Goal: Task Accomplishment & Management: Manage account settings

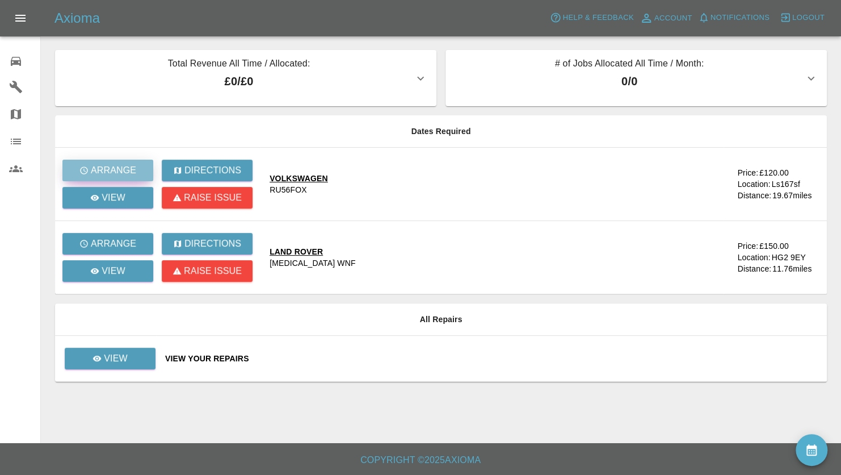
click at [117, 166] on p "Arrange" at bounding box center [113, 171] width 45 height 14
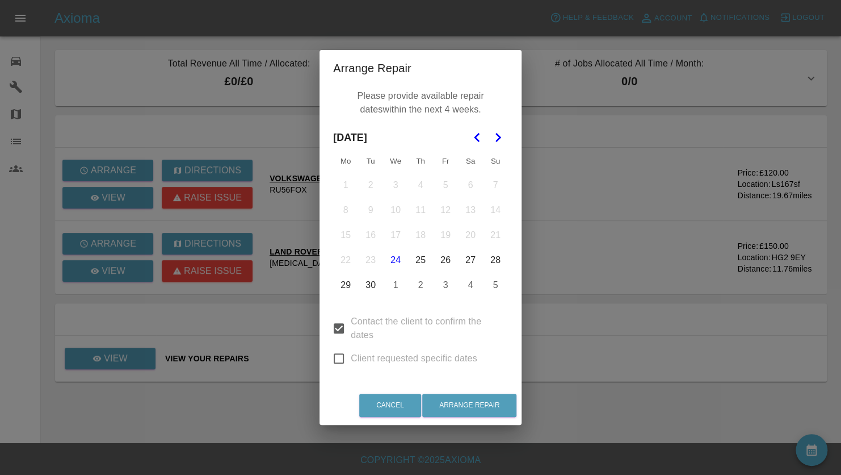
click at [345, 284] on button "29" at bounding box center [346, 285] width 24 height 24
click at [626, 216] on div "Arrange Repair Please provide available repair dates within the next 4 weeks. […" at bounding box center [420, 237] width 841 height 475
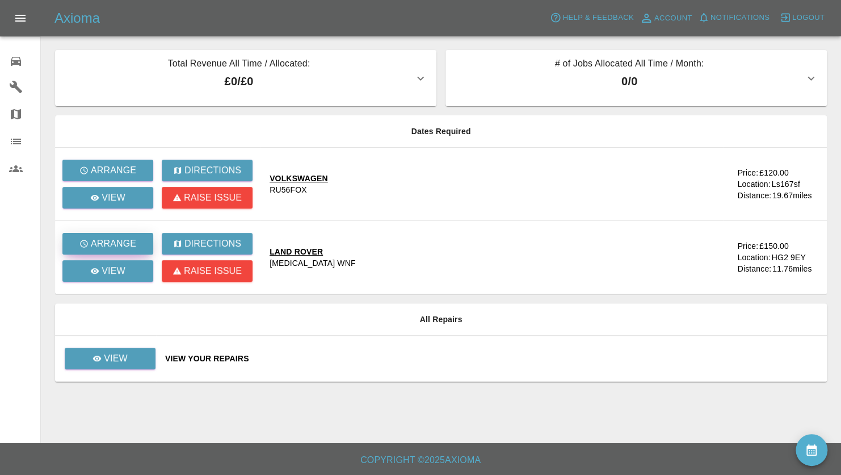
click at [103, 247] on p "Arrange" at bounding box center [113, 244] width 45 height 14
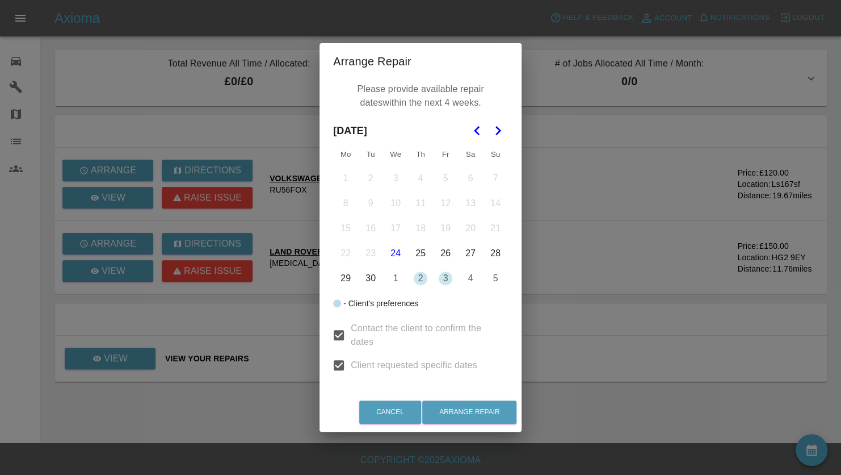
click at [594, 288] on div "Arrange Repair Please provide available repair dates within the next 4 weeks. […" at bounding box center [420, 237] width 841 height 475
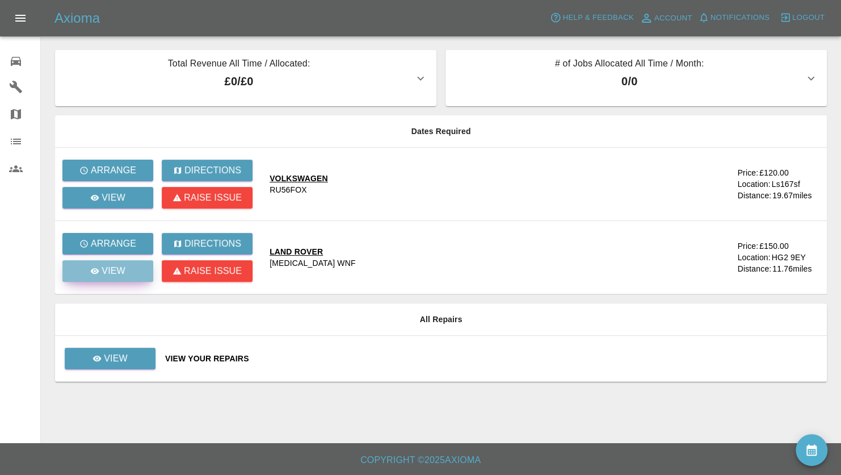
click at [89, 269] on link "View" at bounding box center [107, 271] width 91 height 22
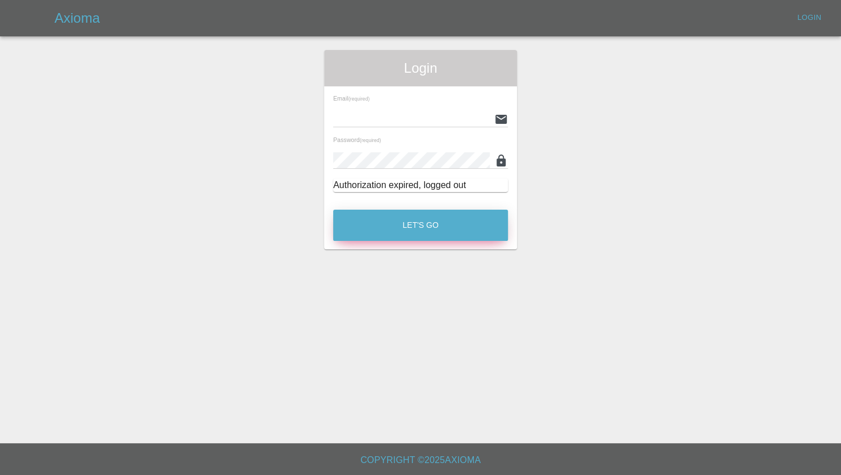
type input "jeff.firmin@revive-uk.com"
click at [412, 230] on button "Let's Go" at bounding box center [420, 224] width 175 height 31
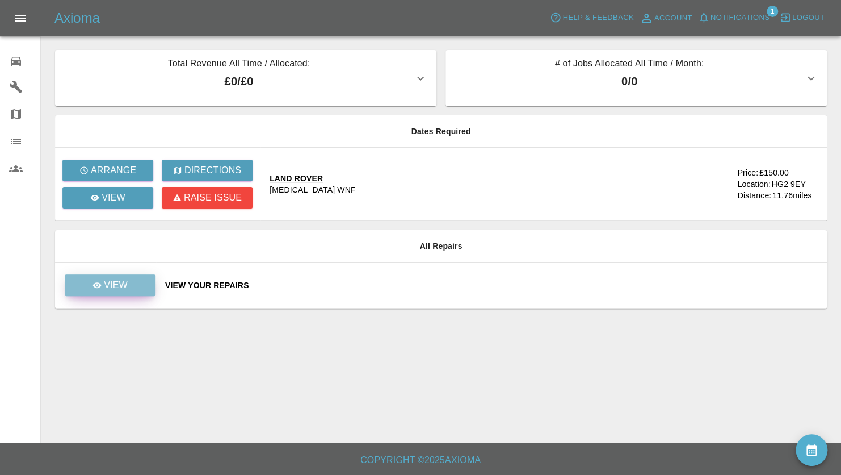
click at [107, 284] on p "View" at bounding box center [116, 285] width 24 height 14
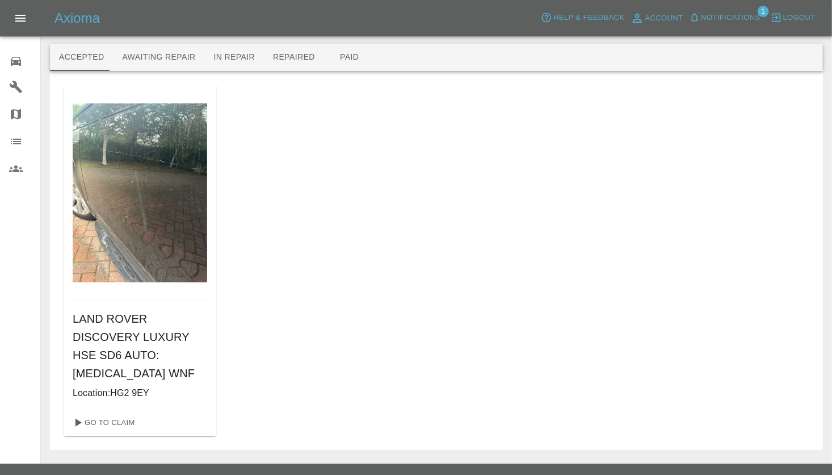
scroll to position [9, 0]
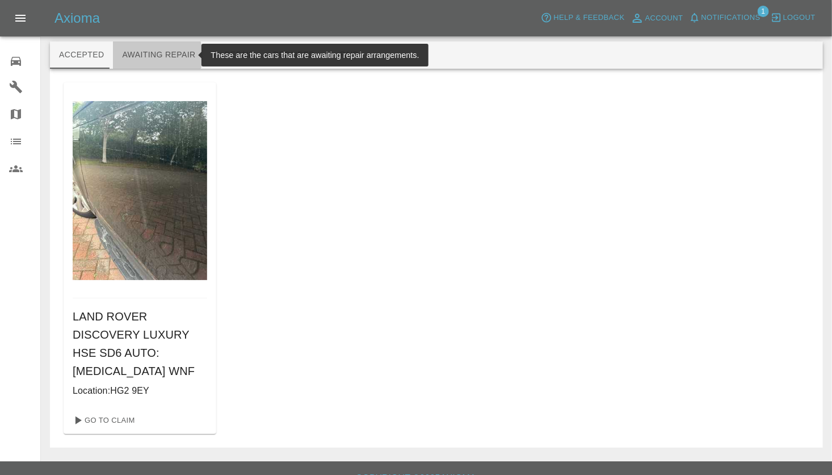
click at [148, 56] on button "Awaiting Repair" at bounding box center [158, 54] width 91 height 27
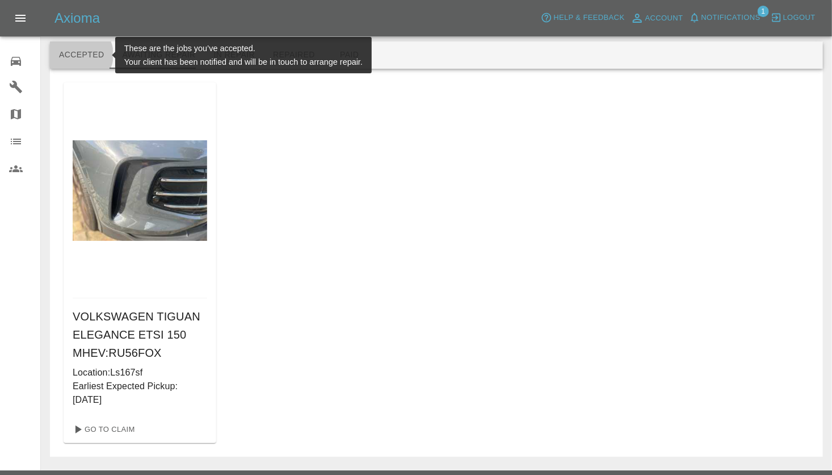
click at [79, 55] on button "Accepted" at bounding box center [81, 54] width 63 height 27
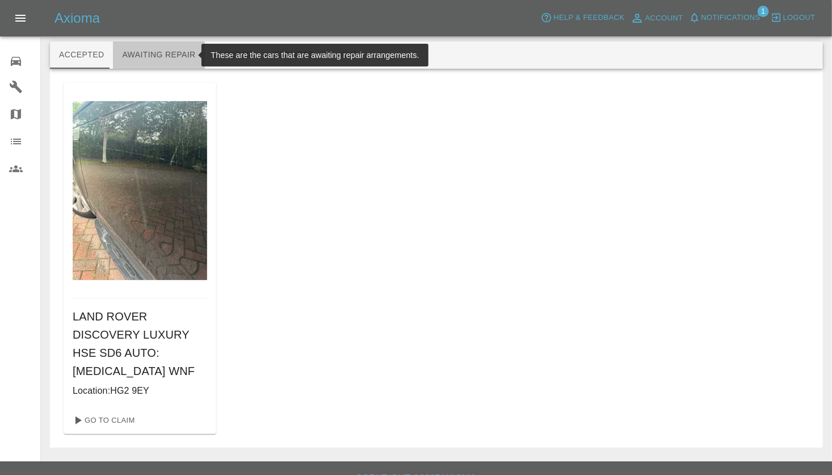
click at [169, 55] on button "Awaiting Repair" at bounding box center [158, 54] width 91 height 27
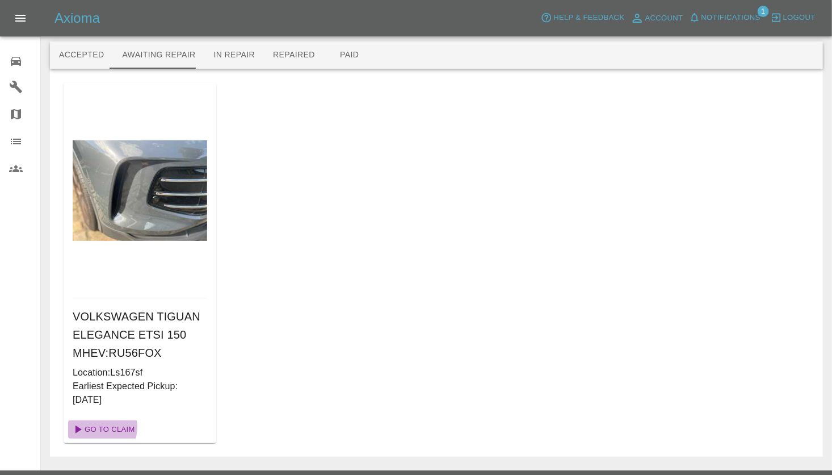
click at [94, 427] on link "Go To Claim" at bounding box center [103, 429] width 70 height 18
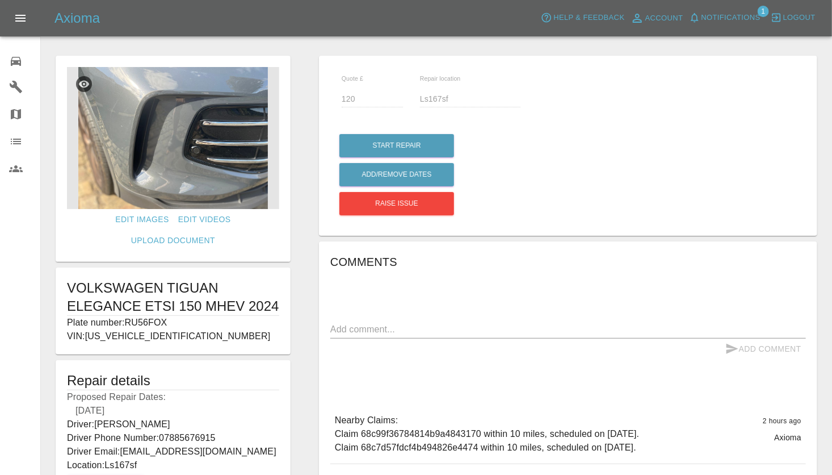
click at [308, 274] on div "Quote £ 120 Repair location Ls167sf Start Repair Add/Remove Dates Raise issue C…" at bounding box center [568, 307] width 527 height 515
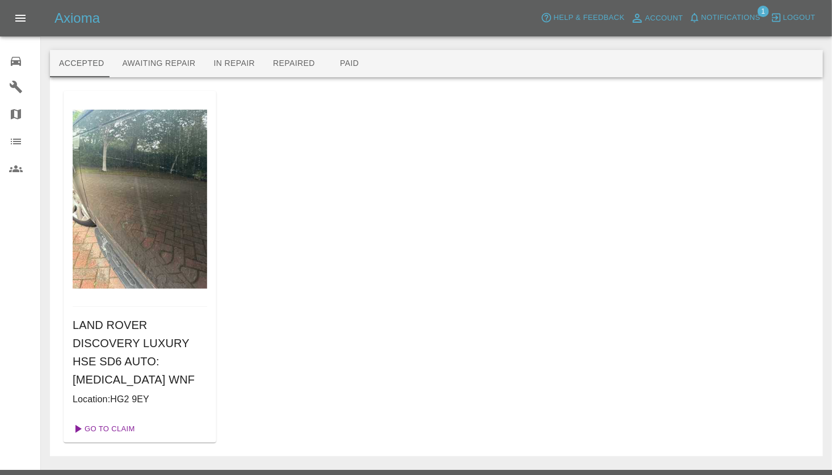
click at [97, 420] on link "Go To Claim" at bounding box center [103, 429] width 70 height 18
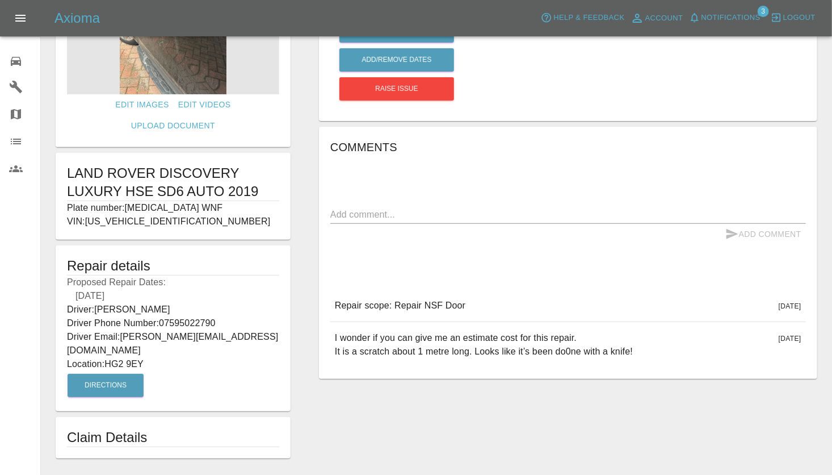
scroll to position [1, 0]
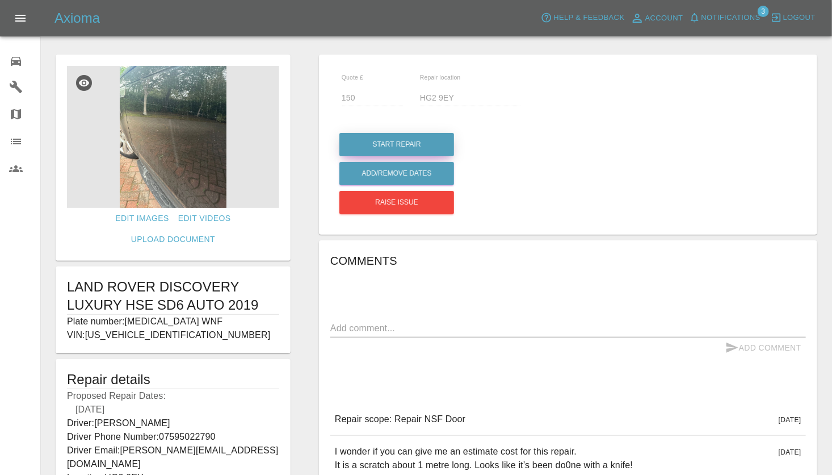
click at [395, 139] on button "Start Repair" at bounding box center [396, 144] width 115 height 23
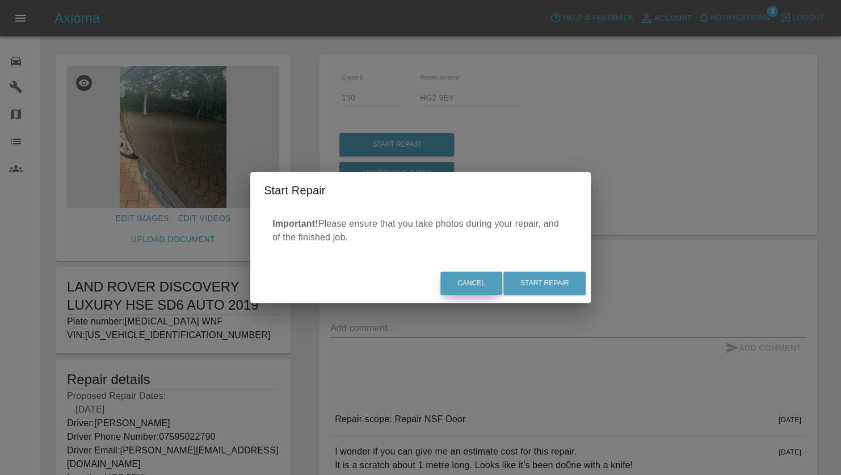
click at [490, 284] on button "Cancel" at bounding box center [472, 282] width 62 height 23
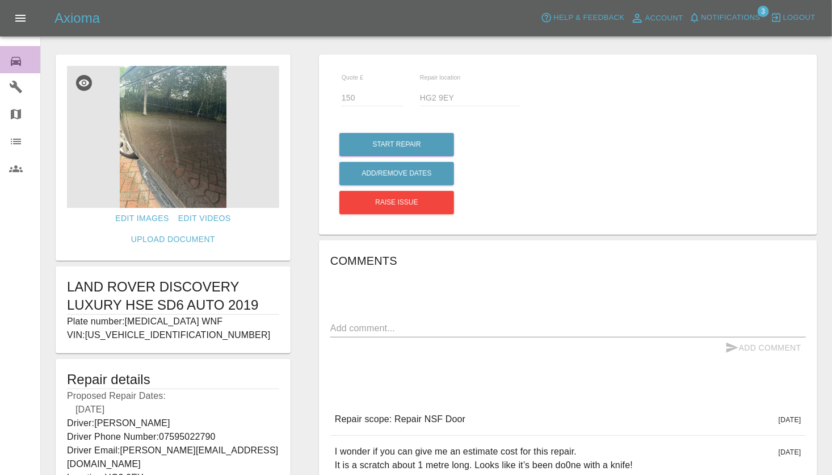
click at [20, 64] on icon at bounding box center [16, 61] width 10 height 9
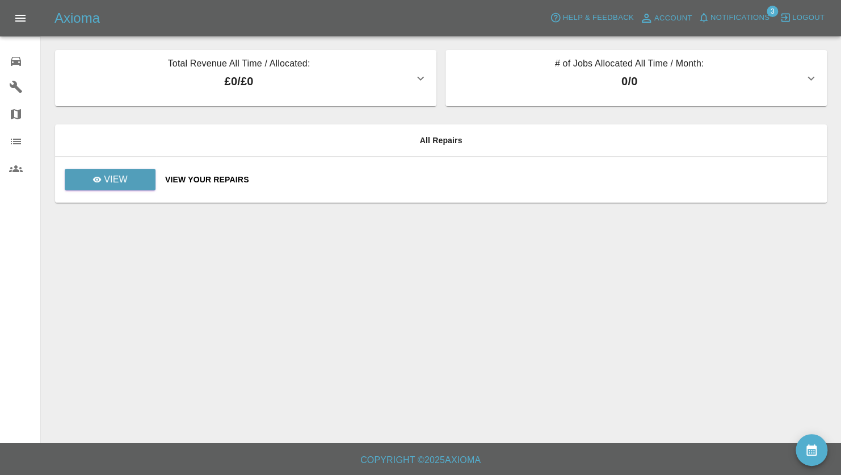
click at [16, 86] on icon at bounding box center [16, 87] width 12 height 12
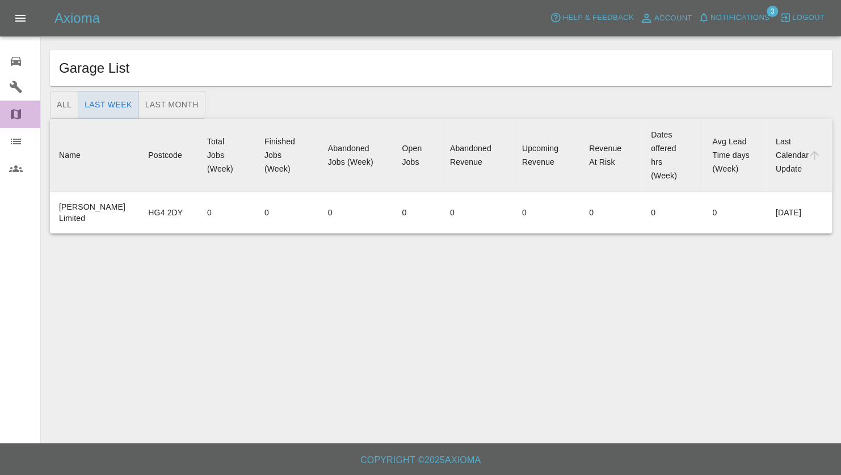
click at [16, 111] on icon at bounding box center [16, 114] width 14 height 14
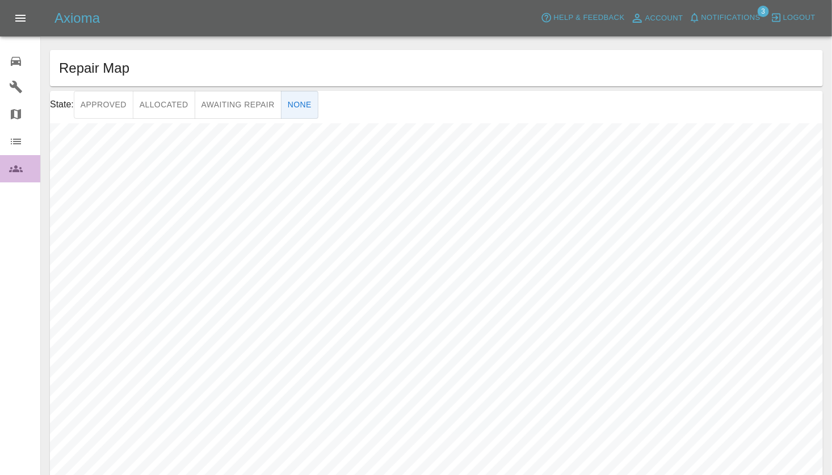
click at [18, 166] on icon at bounding box center [16, 169] width 14 height 14
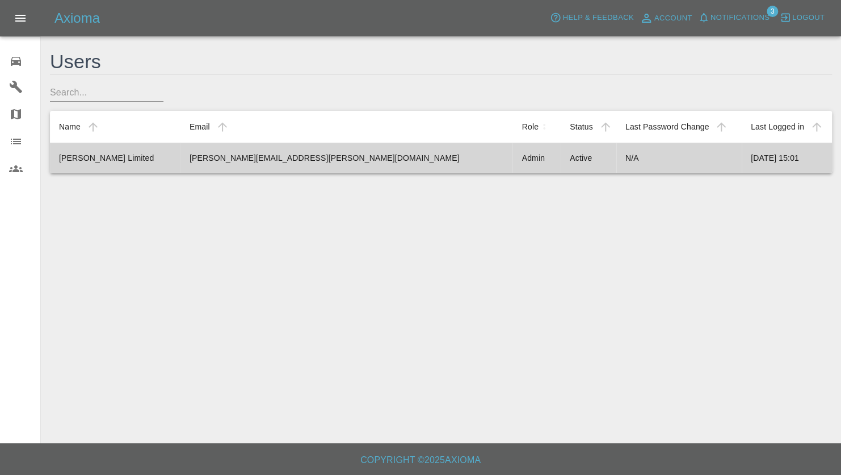
click at [228, 154] on td "jeff.firmin@revive-uk.com" at bounding box center [347, 157] width 333 height 30
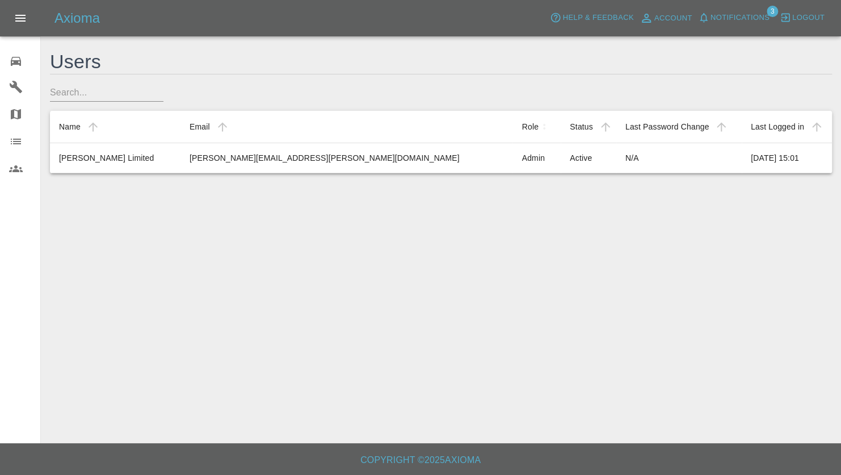
click at [14, 64] on icon at bounding box center [16, 61] width 10 height 9
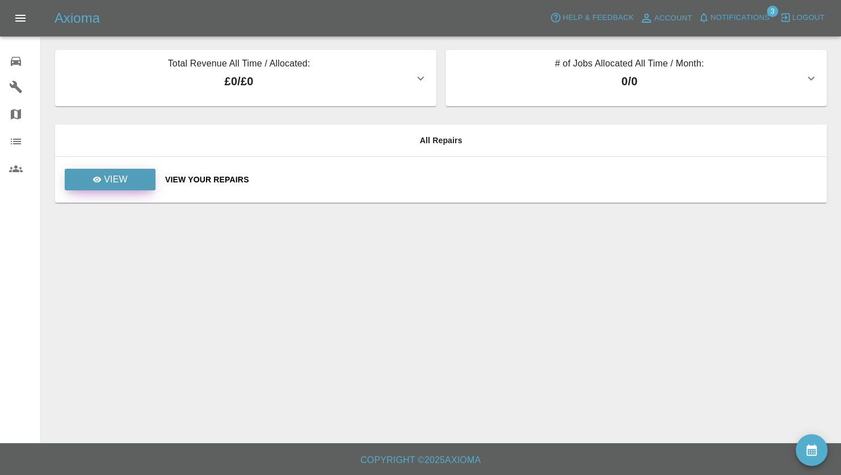
click at [132, 177] on link "View" at bounding box center [110, 180] width 91 height 22
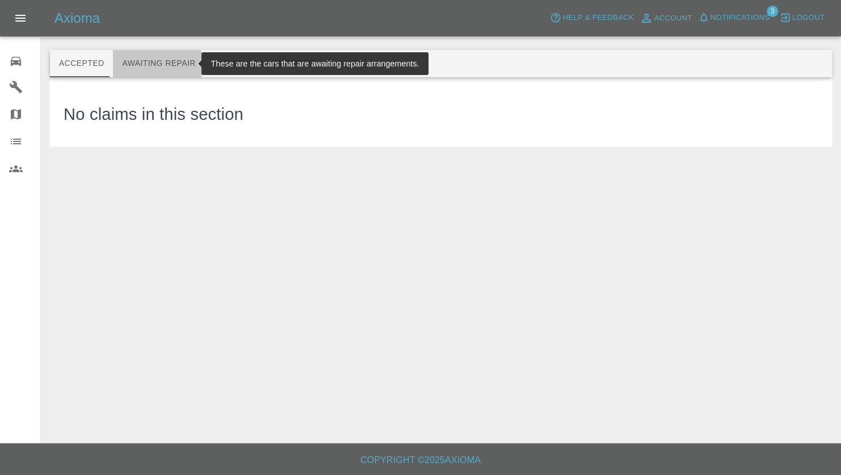
click at [129, 65] on button "Awaiting Repair" at bounding box center [158, 63] width 91 height 27
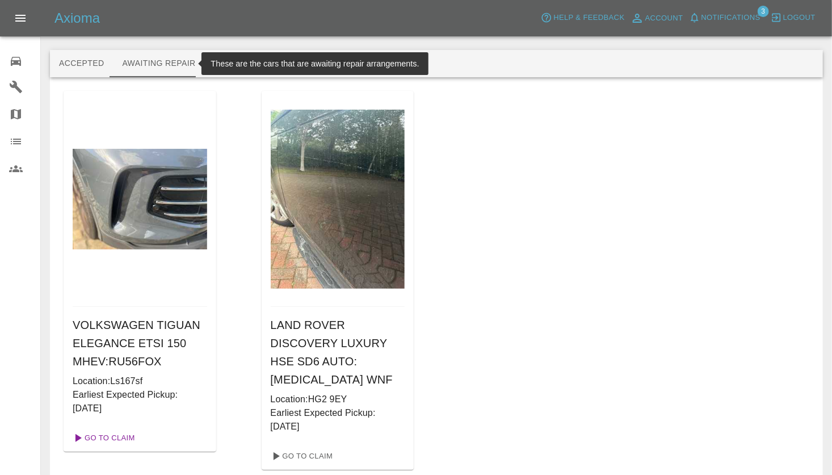
click at [106, 433] on link "Go To Claim" at bounding box center [103, 438] width 70 height 18
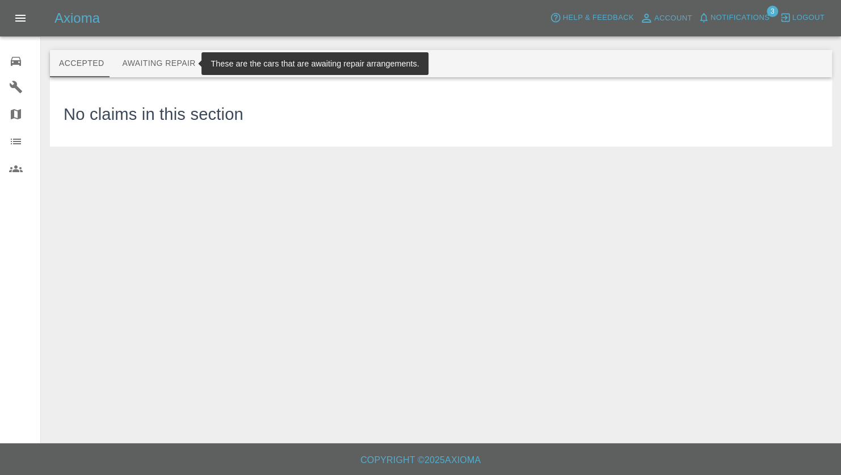
click at [140, 68] on button "Awaiting Repair" at bounding box center [158, 63] width 91 height 27
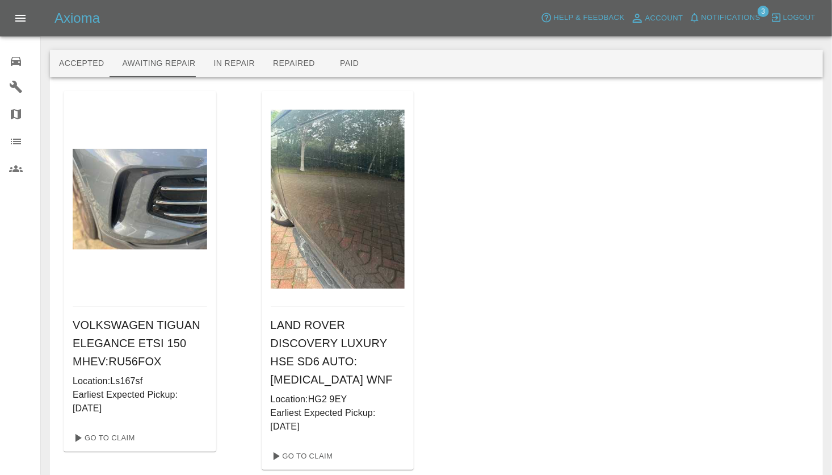
click at [439, 43] on div at bounding box center [436, 32] width 773 height 36
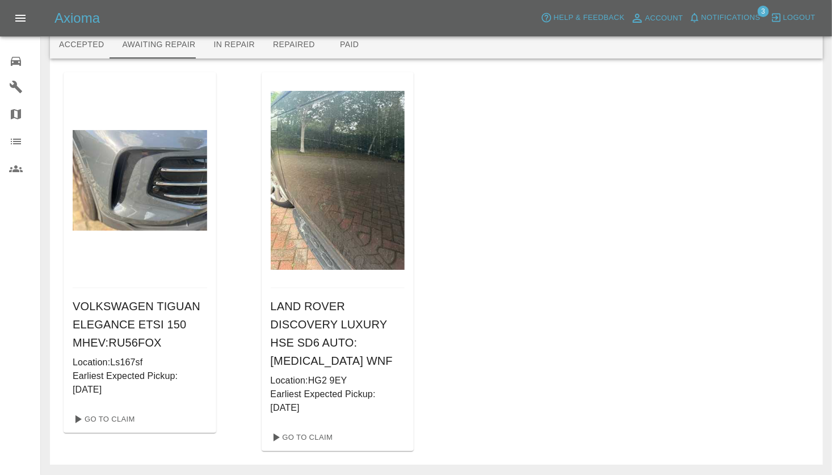
scroll to position [36, 0]
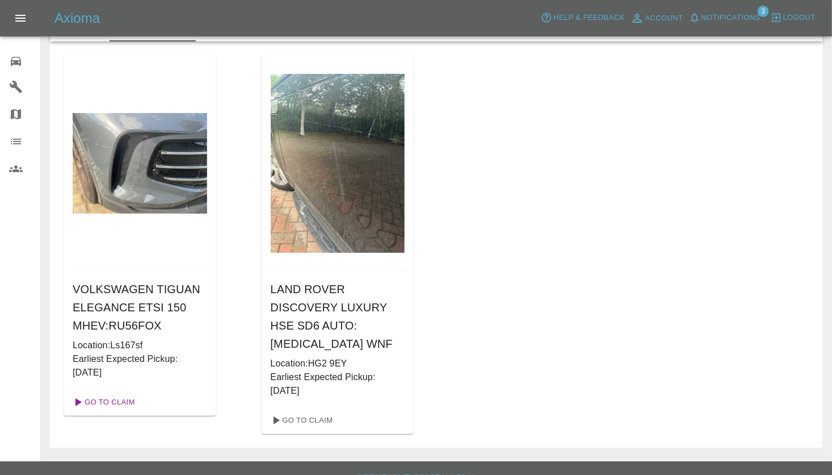
click at [91, 400] on link "Go To Claim" at bounding box center [103, 402] width 70 height 18
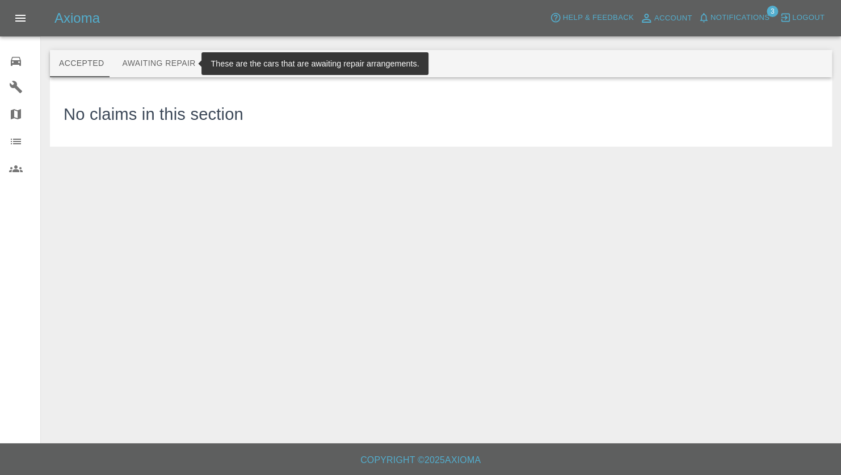
click at [136, 65] on button "Awaiting Repair" at bounding box center [158, 63] width 91 height 27
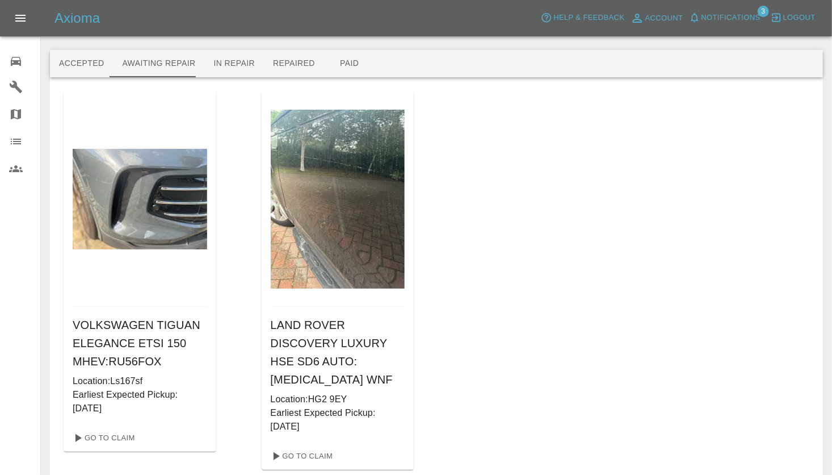
click at [501, 13] on div "Axioma Help & Feedback Account Notifications 3 Logout" at bounding box center [444, 18] width 778 height 18
click at [501, 49] on div at bounding box center [436, 32] width 773 height 36
click at [292, 447] on link "Go To Claim" at bounding box center [301, 456] width 70 height 18
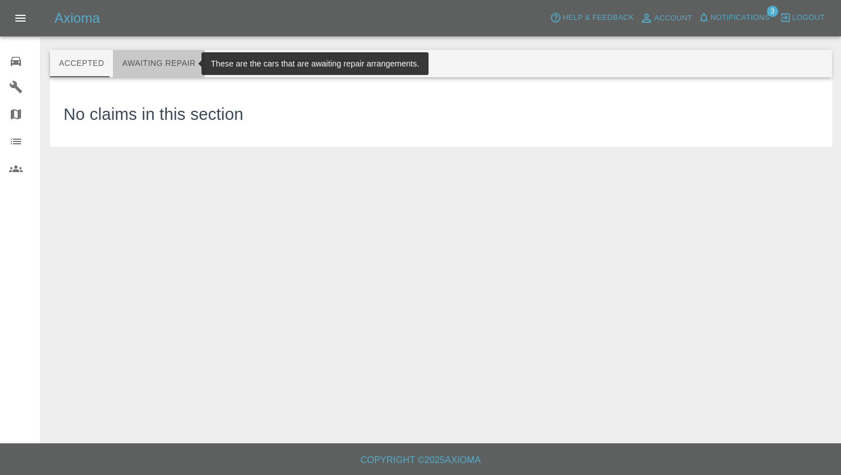
click at [158, 64] on button "Awaiting Repair" at bounding box center [158, 63] width 91 height 27
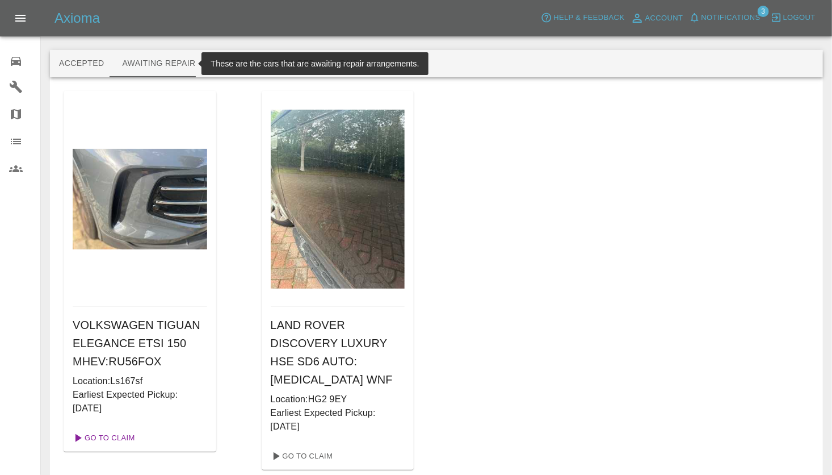
click at [89, 435] on link "Go To Claim" at bounding box center [103, 438] width 70 height 18
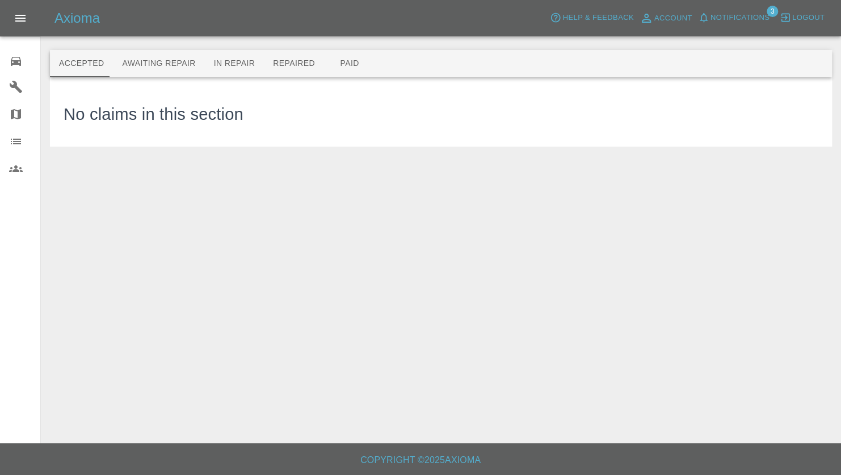
click at [403, 41] on div at bounding box center [441, 32] width 782 height 36
click at [157, 15] on div "Axioma Help & Feedback Account Notifications 3 Logout" at bounding box center [448, 18] width 787 height 18
click at [429, 23] on div "Axioma Help & Feedback Account Notifications 3 Logout" at bounding box center [448, 18] width 787 height 18
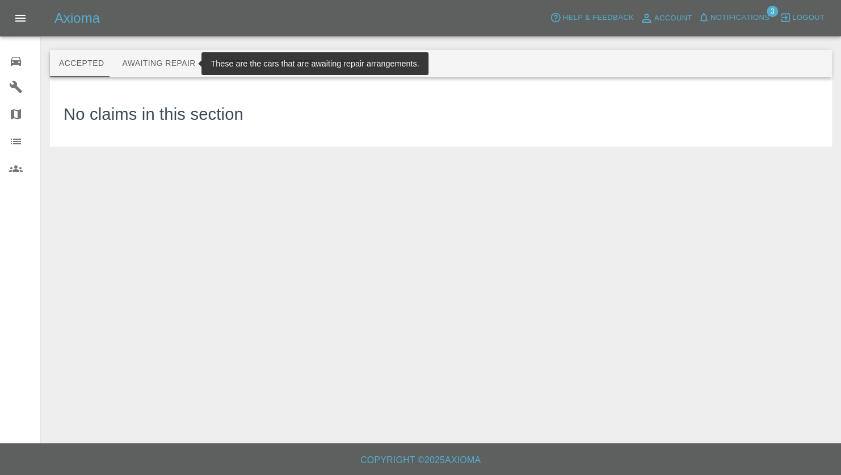
click at [150, 60] on button "Awaiting Repair" at bounding box center [158, 63] width 91 height 27
